Goal: Information Seeking & Learning: Learn about a topic

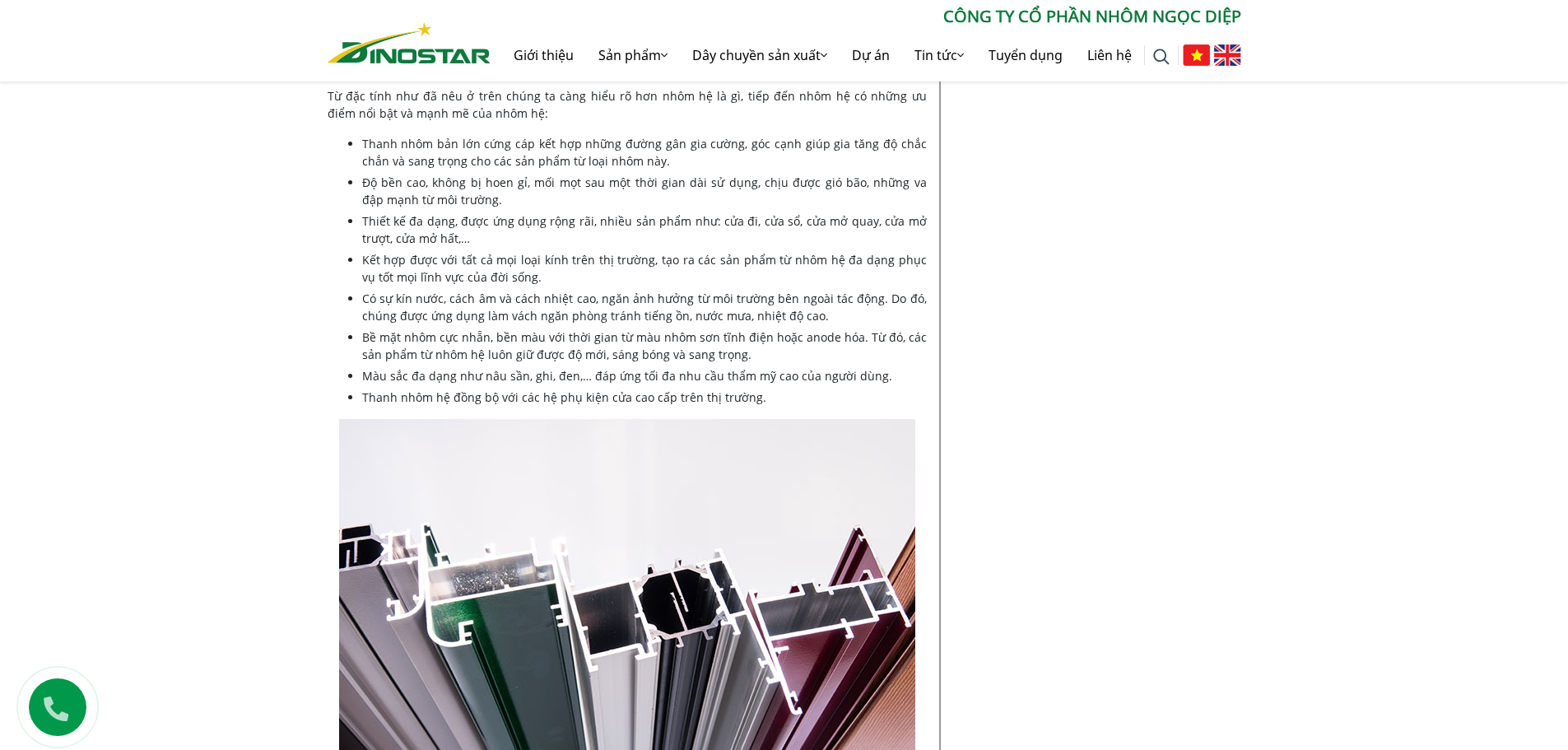
scroll to position [1892, 0]
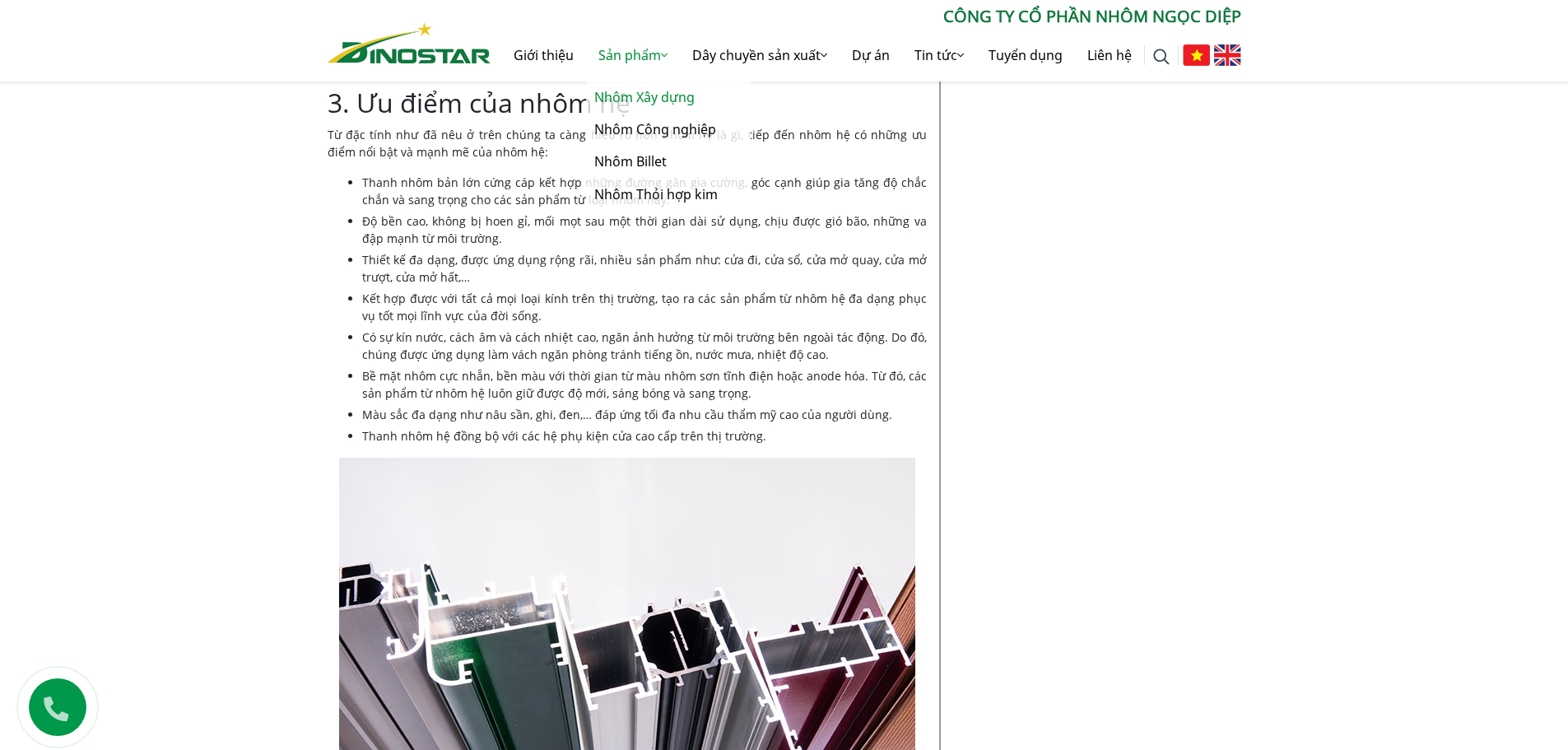
click at [626, 103] on link "Nhôm Xây dựng" at bounding box center [668, 97] width 165 height 32
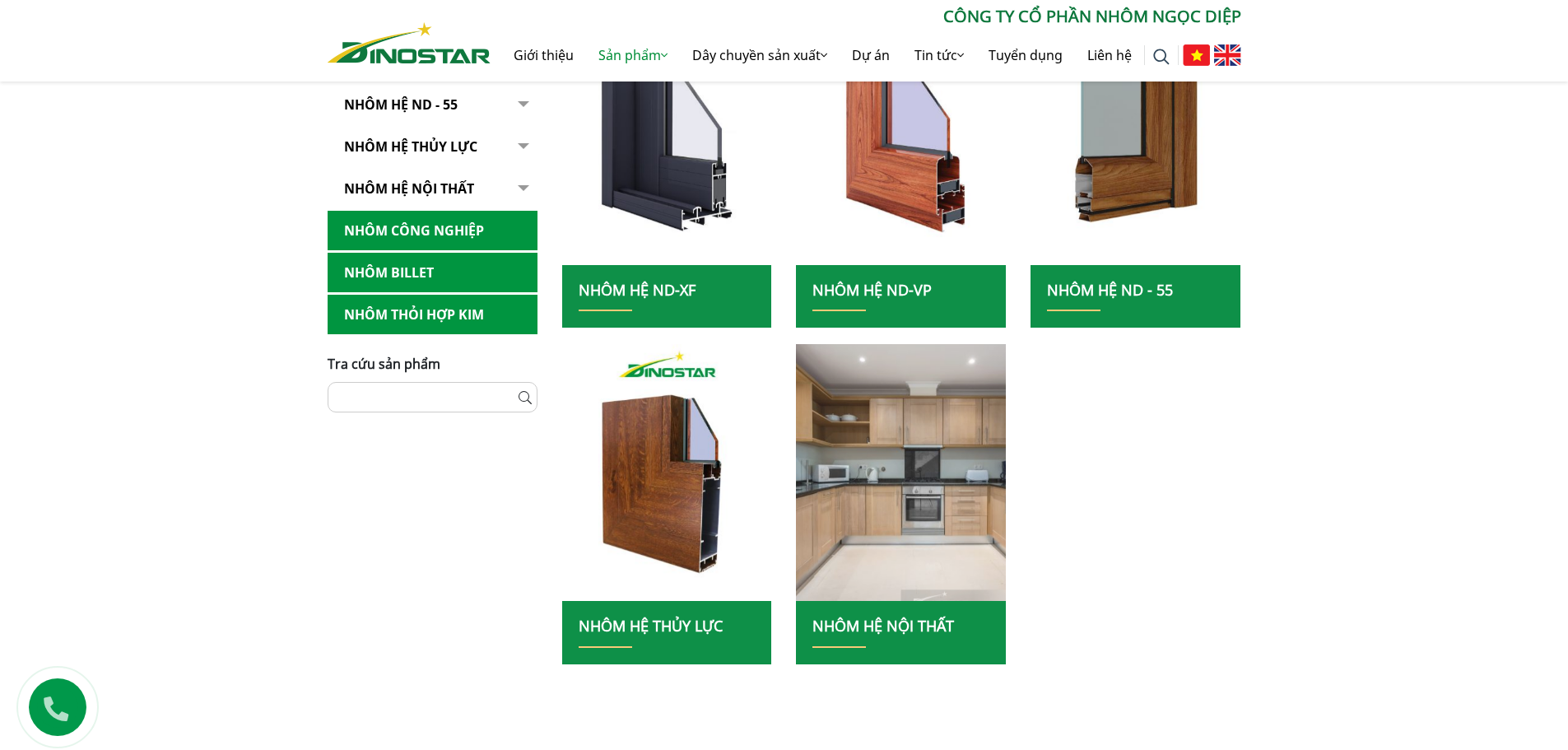
scroll to position [329, 0]
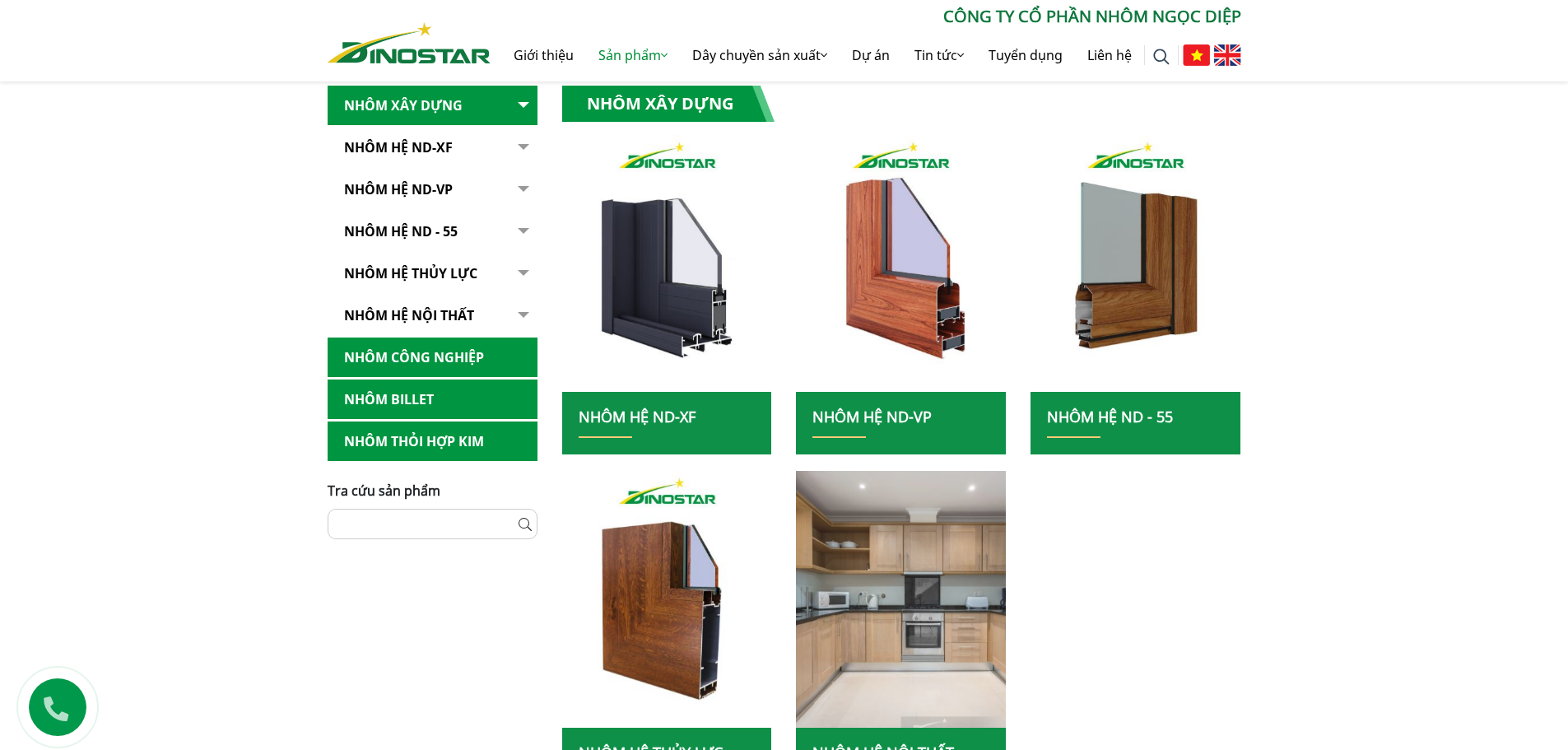
click at [876, 618] on img at bounding box center [901, 599] width 225 height 275
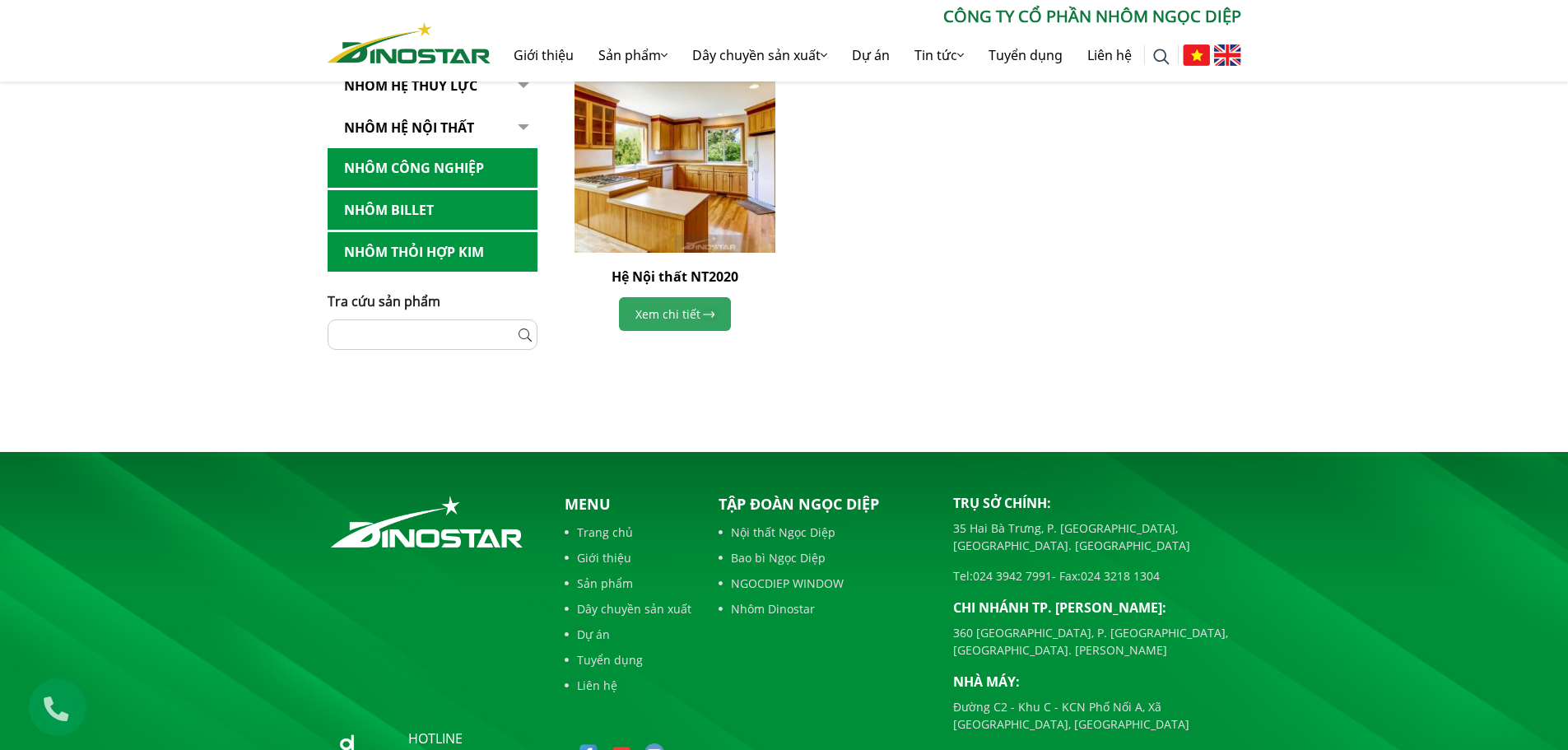
click at [672, 307] on link "Xem chi tiết" at bounding box center [674, 313] width 112 height 34
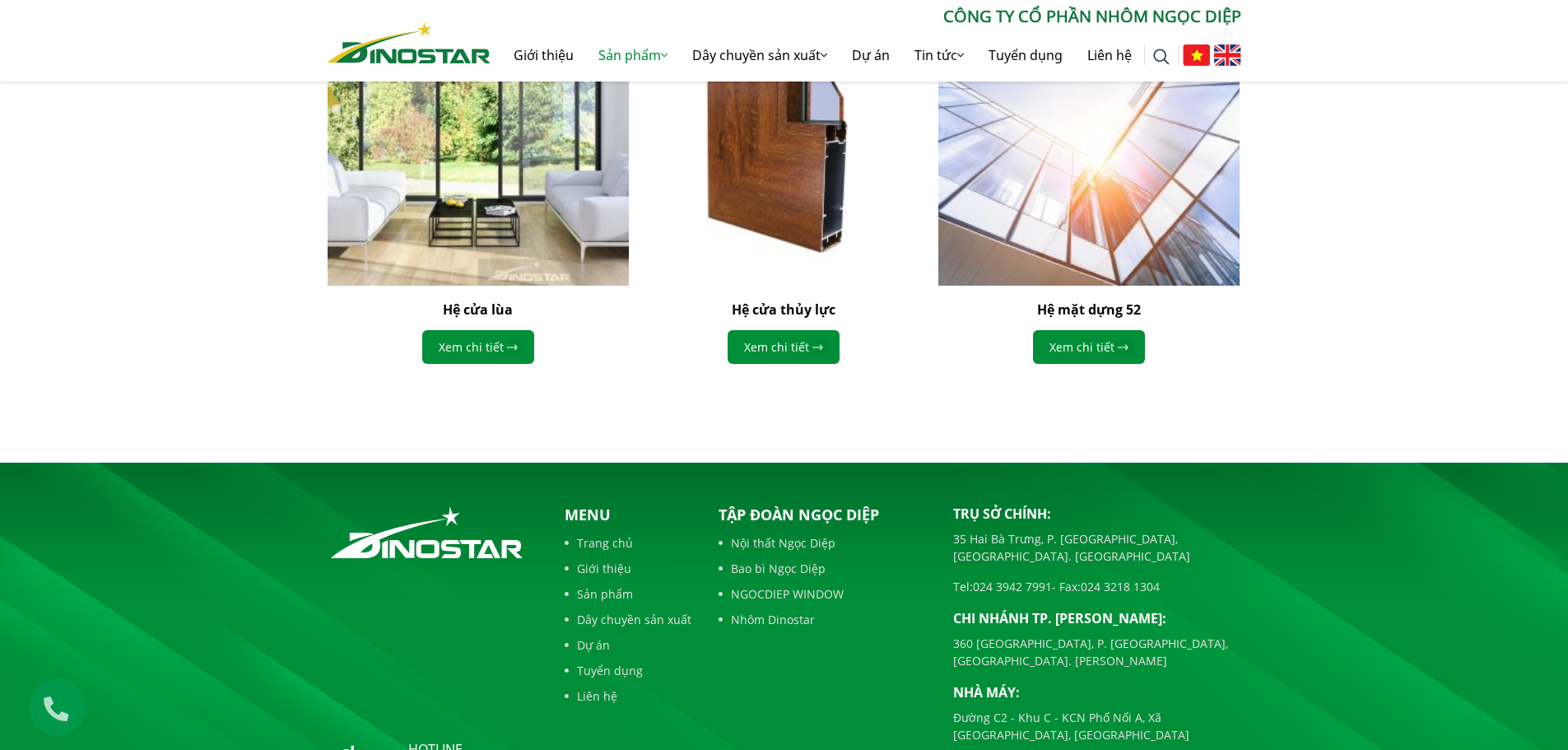
scroll to position [1399, 0]
